Goal: Learn about a topic: Learn about a topic

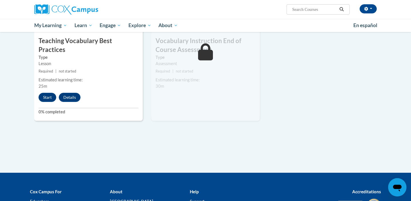
scroll to position [652, 0]
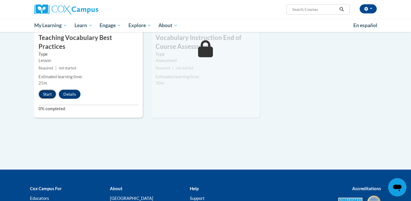
click at [52, 90] on button "Start" at bounding box center [48, 94] width 18 height 9
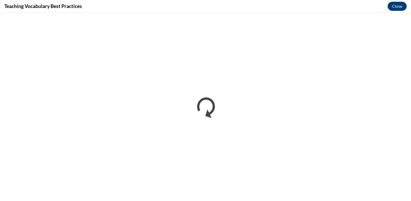
scroll to position [0, 0]
